Goal: Information Seeking & Learning: Learn about a topic

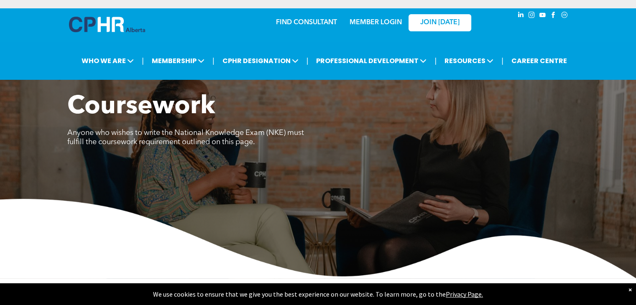
click at [633, 290] on p "We use cookies to ensure that we give you the best experience on our website. T…" at bounding box center [318, 294] width 636 height 8
click at [630, 289] on div "×" at bounding box center [630, 290] width 3 height 8
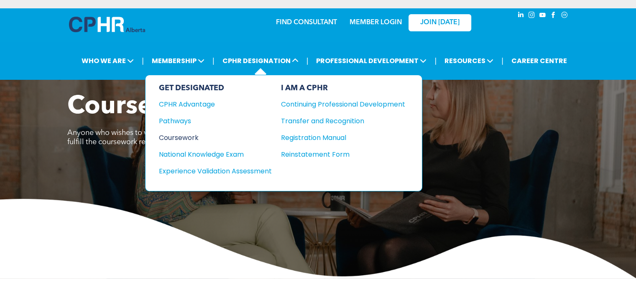
click at [200, 133] on div "Coursework" at bounding box center [210, 138] width 102 height 10
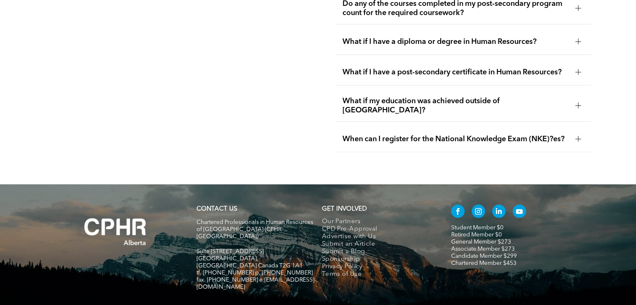
scroll to position [1596, 0]
